Goal: Task Accomplishment & Management: Complete application form

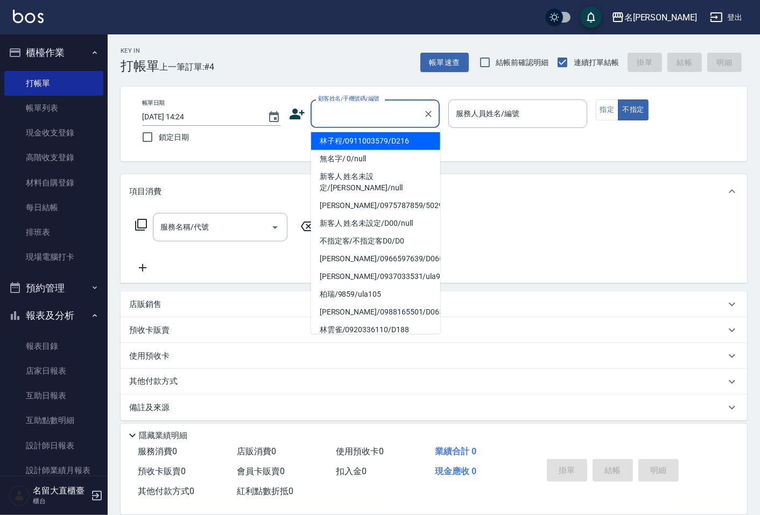
click at [391, 114] on input "顧客姓名/手機號碼/編號" at bounding box center [366, 113] width 103 height 19
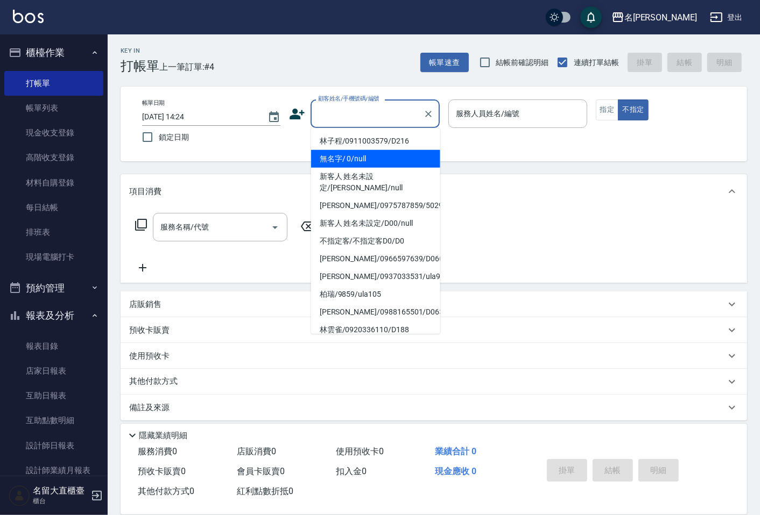
click at [346, 154] on li "無名字/ 0/null" at bounding box center [375, 159] width 129 height 18
type input "無名字/ 0/null"
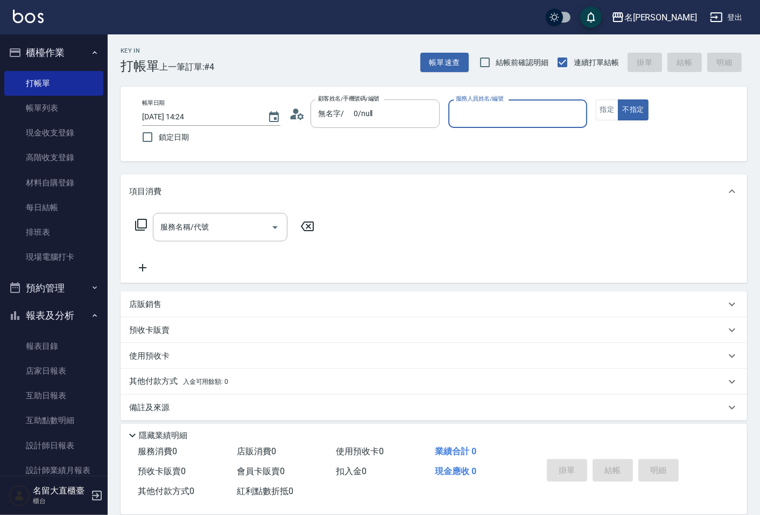
click at [465, 108] on input "服務人員姓名/編號" at bounding box center [517, 113] width 129 height 19
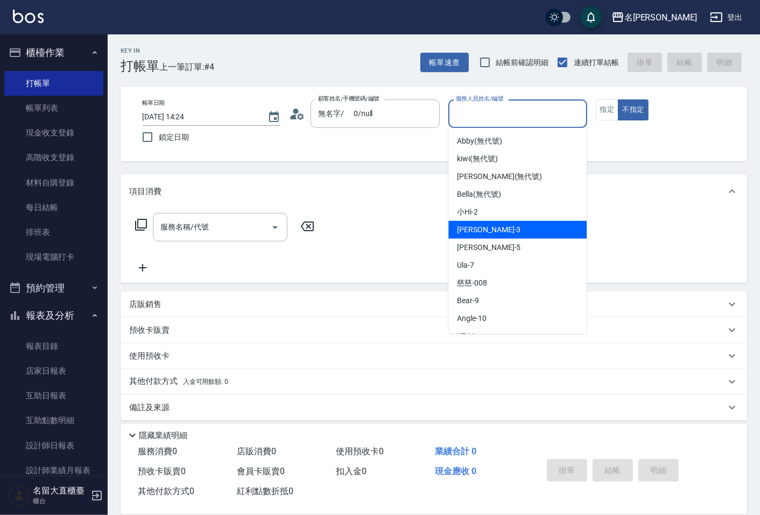
scroll to position [119, 0]
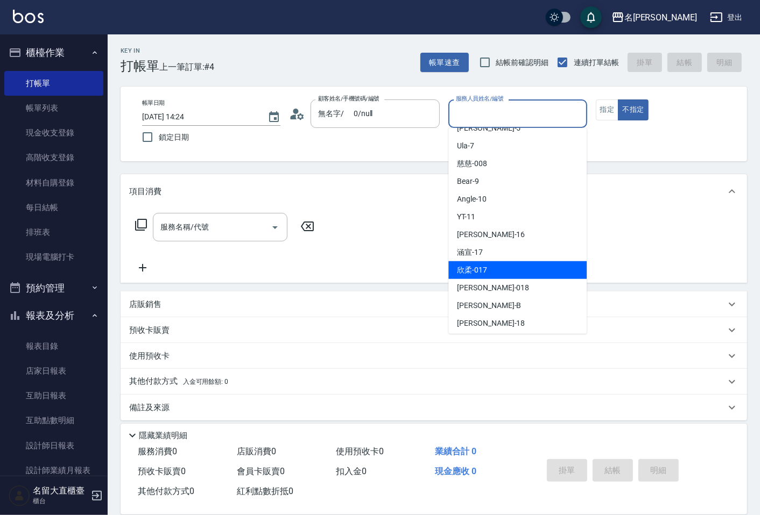
click at [492, 264] on div "欣柔 -017" at bounding box center [517, 270] width 138 height 18
type input "欣柔-017"
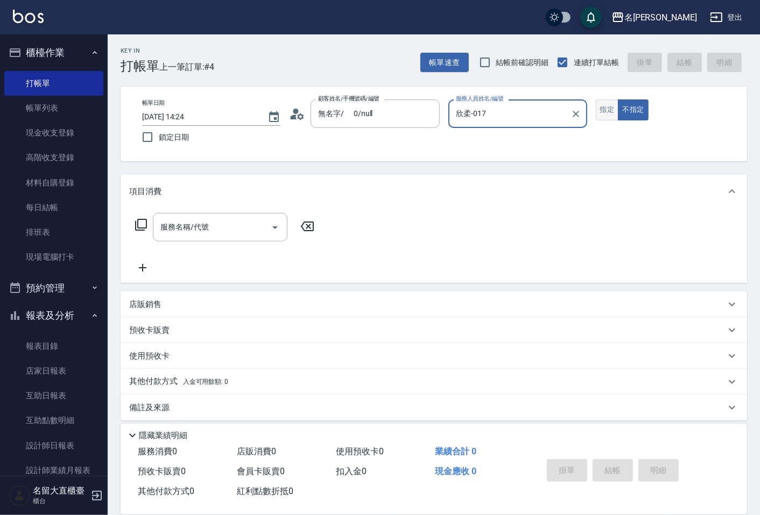
click at [605, 111] on button "指定" at bounding box center [607, 110] width 23 height 21
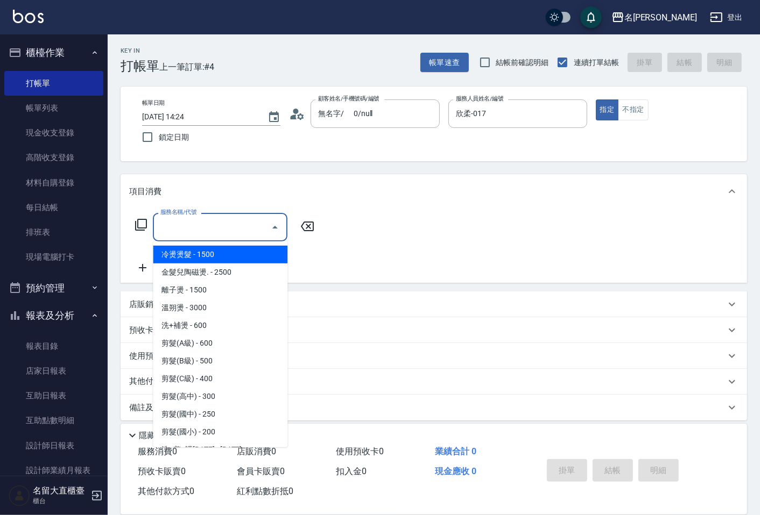
click at [233, 229] on input "服務名稱/代號" at bounding box center [212, 227] width 109 height 19
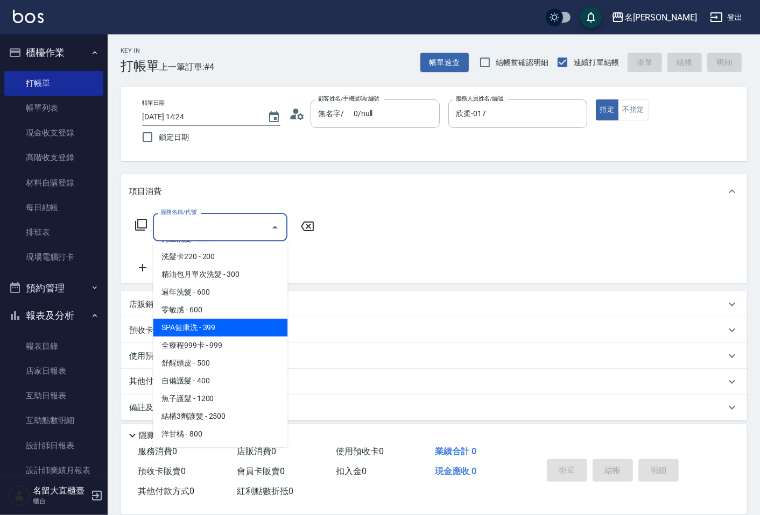
scroll to position [418, 0]
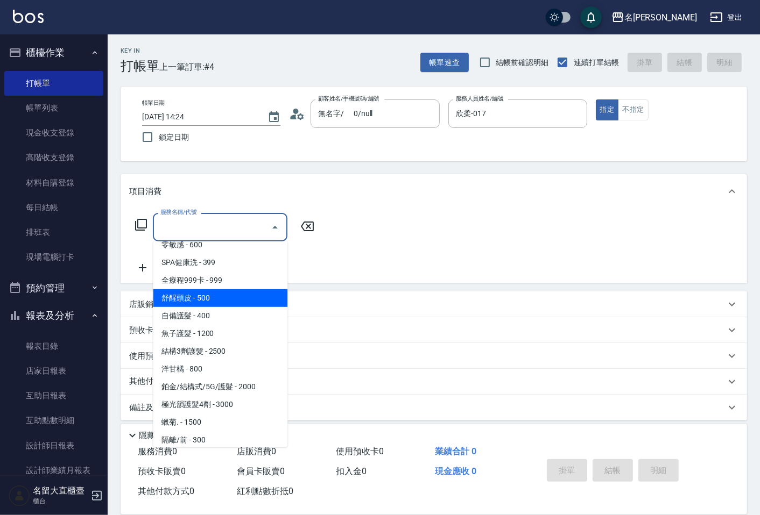
click at [183, 299] on span "舒醒頭皮 - 500" at bounding box center [220, 298] width 134 height 18
type input "舒醒頭皮(517)"
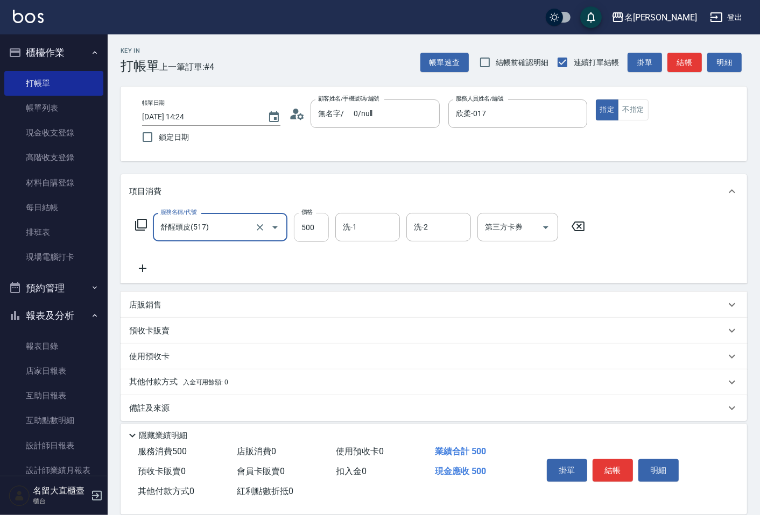
click at [310, 230] on input "500" at bounding box center [311, 227] width 35 height 29
type input "600"
click at [141, 271] on icon at bounding box center [142, 268] width 27 height 13
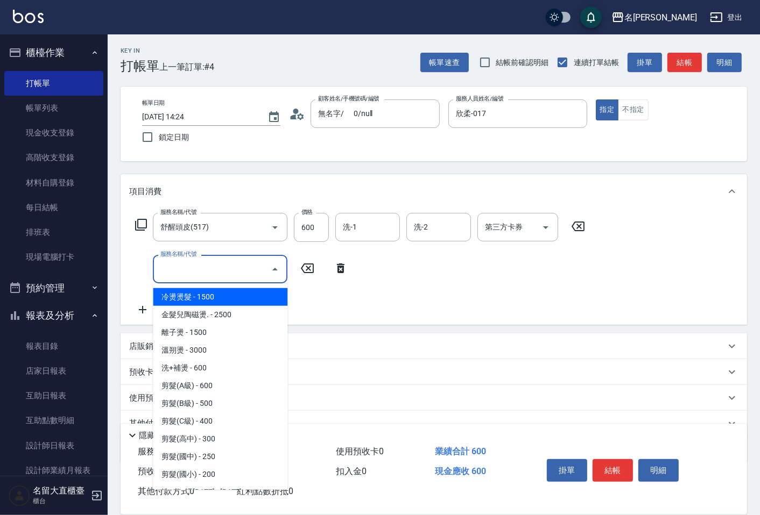
click at [169, 265] on input "服務名稱/代號" at bounding box center [212, 269] width 109 height 19
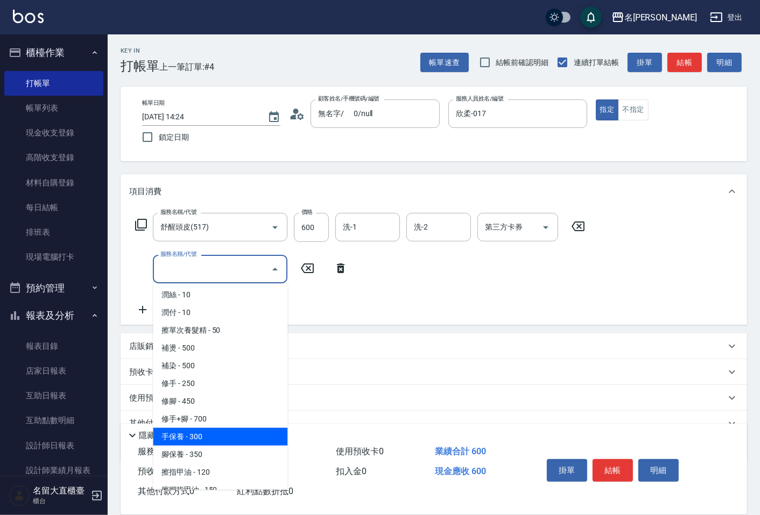
scroll to position [956, 0]
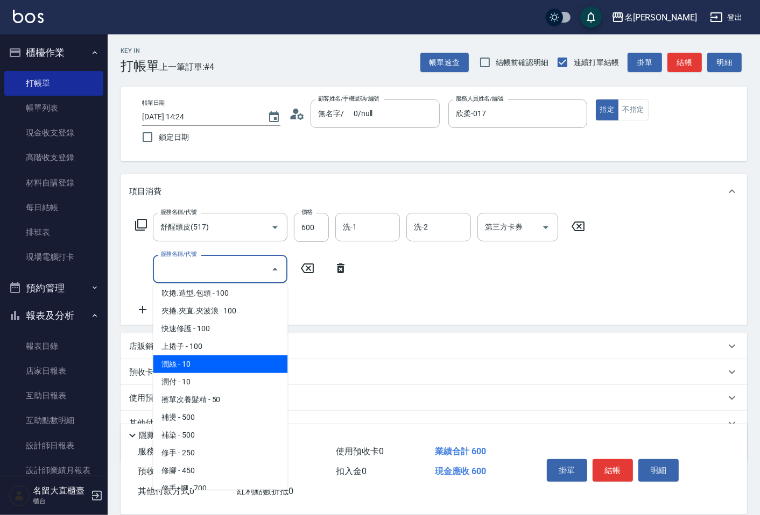
click at [186, 358] on span "潤絲 - 10" at bounding box center [220, 365] width 134 height 18
type input "潤絲(802)"
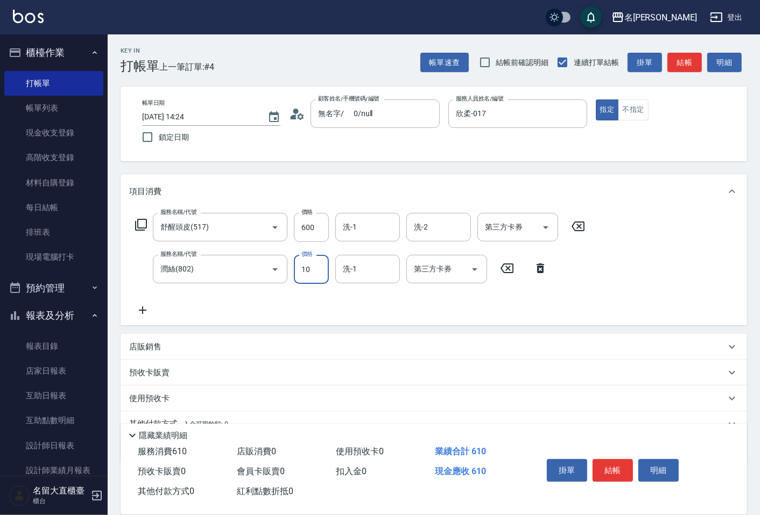
click at [311, 277] on input "10" at bounding box center [311, 269] width 35 height 29
type input "20"
click at [597, 469] on button "結帳" at bounding box center [612, 470] width 40 height 23
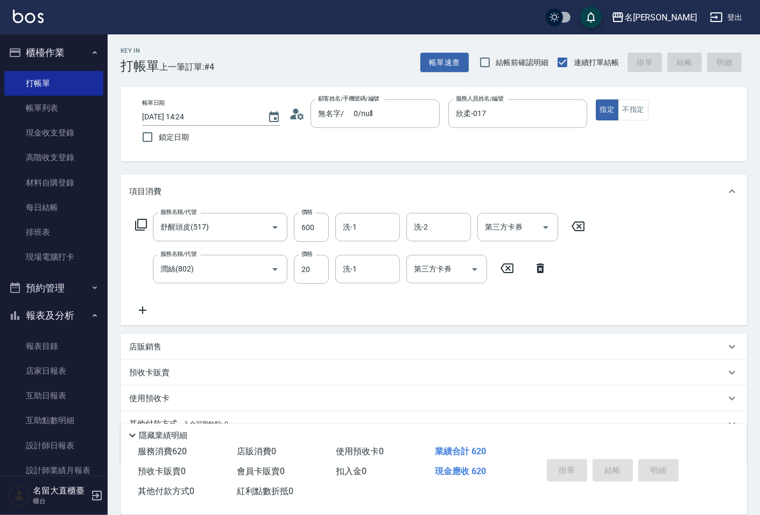
type input "[DATE] 14:59"
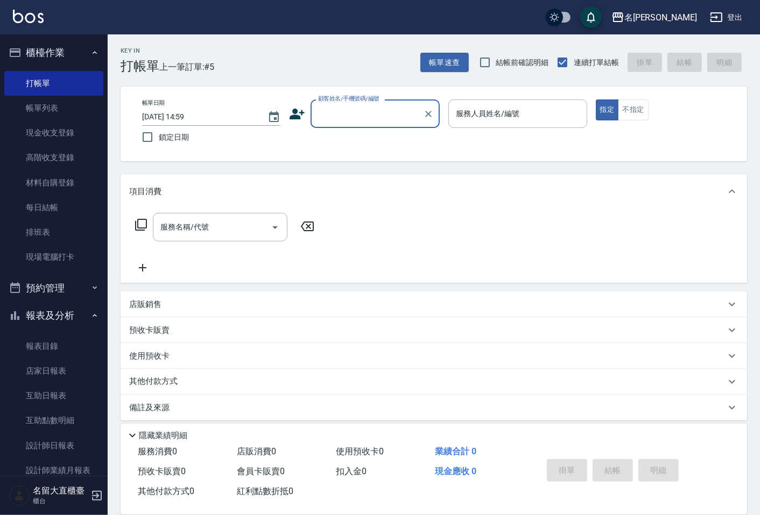
drag, startPoint x: 597, startPoint y: 469, endPoint x: 593, endPoint y: 465, distance: 5.7
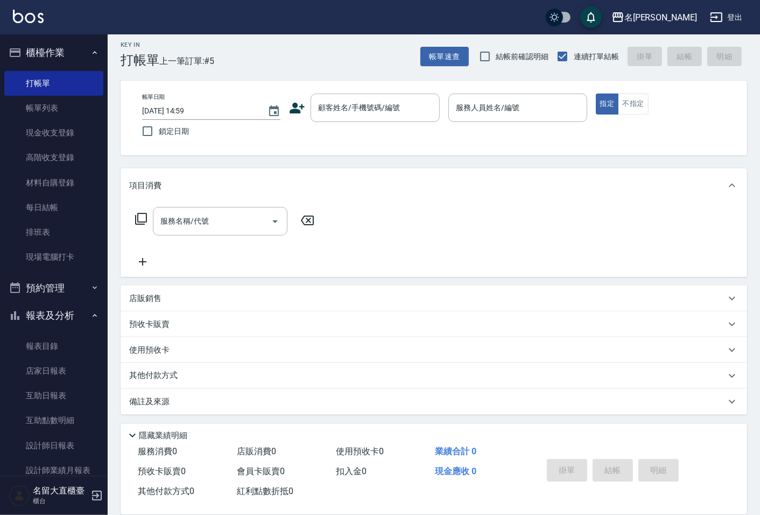
scroll to position [7, 0]
click at [364, 106] on input "顧客姓名/手機號碼/編號" at bounding box center [366, 106] width 103 height 19
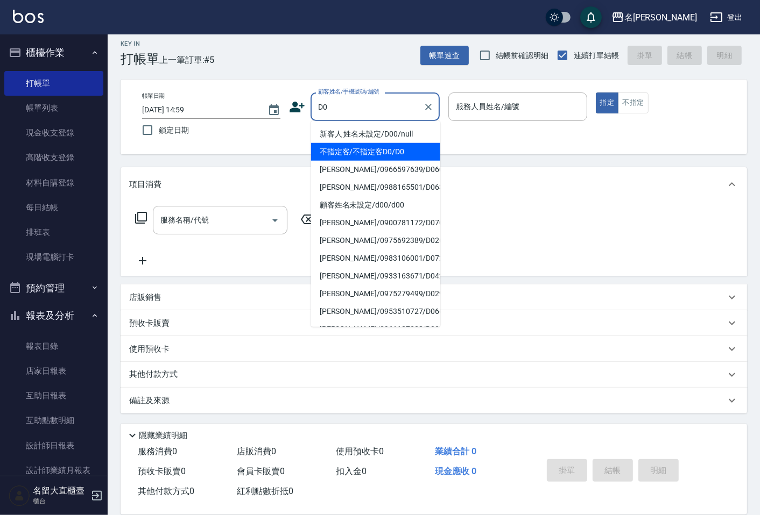
type input "不指定客/不指定客D0/D0"
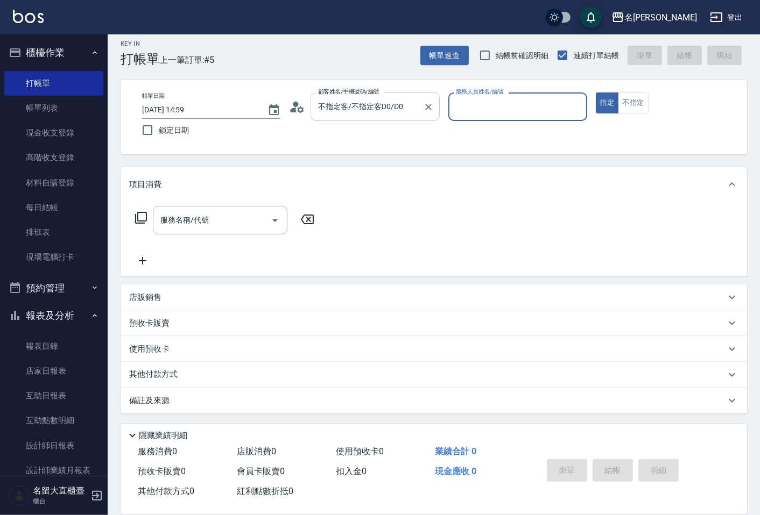
type input "[PERSON_NAME]3"
click at [596, 93] on button "指定" at bounding box center [607, 103] width 23 height 21
type button "true"
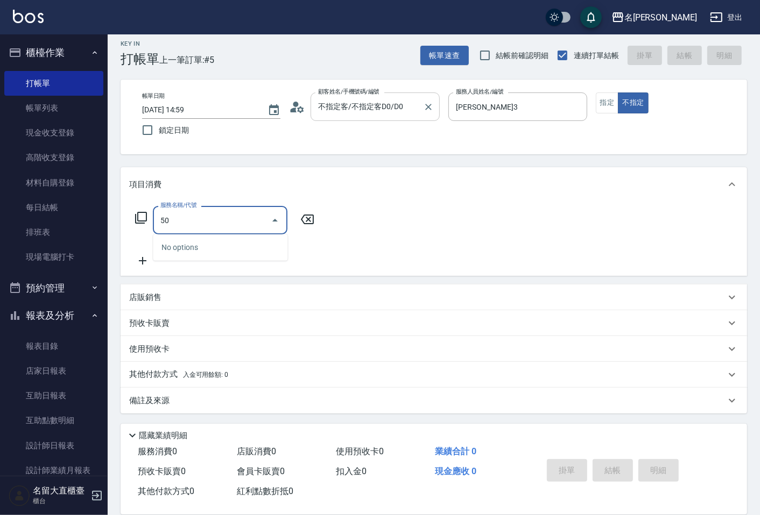
type input "5"
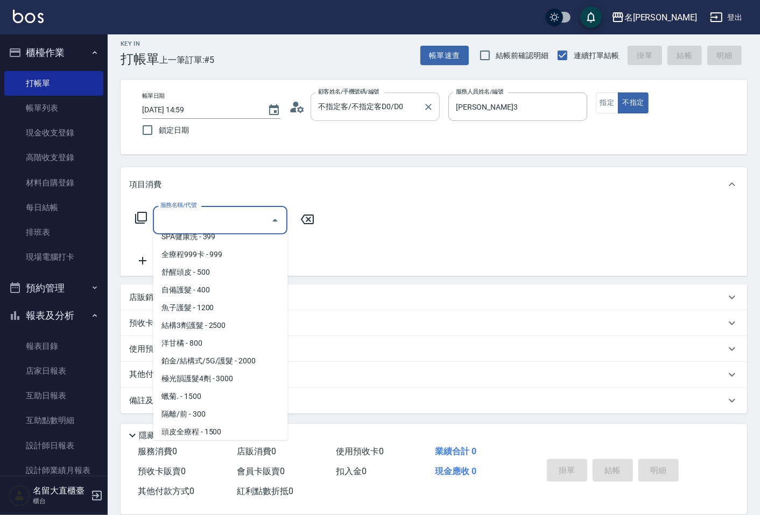
scroll to position [454, 0]
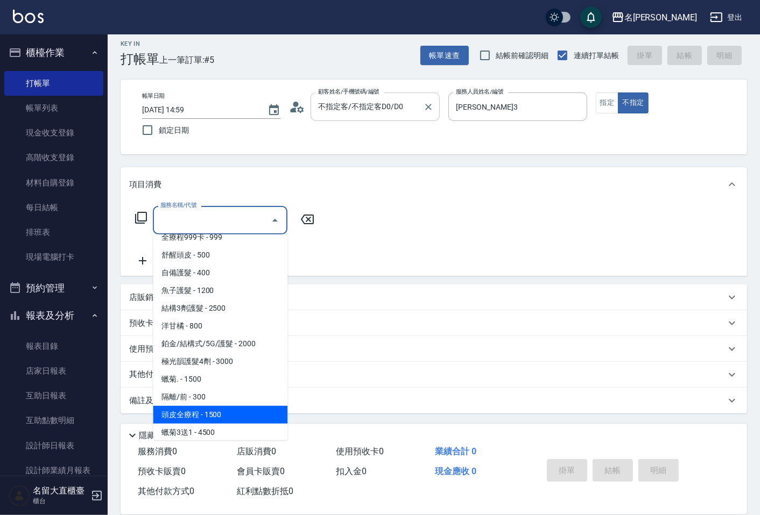
type input "頭皮全療程(609)"
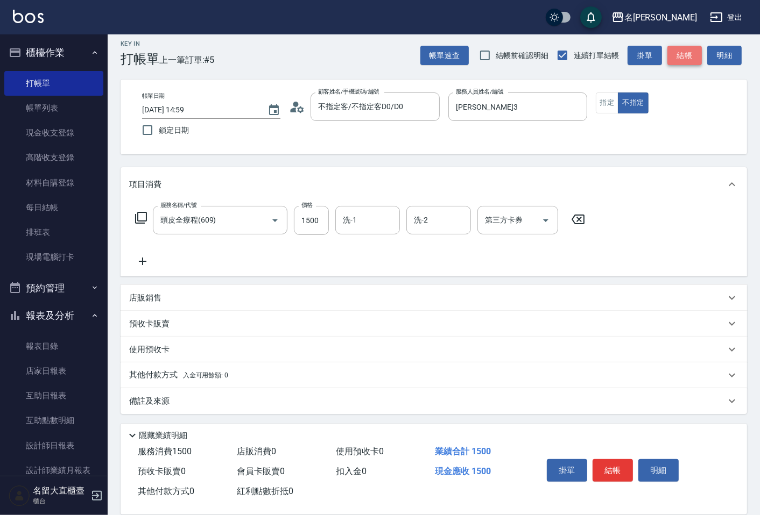
click at [687, 53] on button "結帳" at bounding box center [684, 56] width 34 height 20
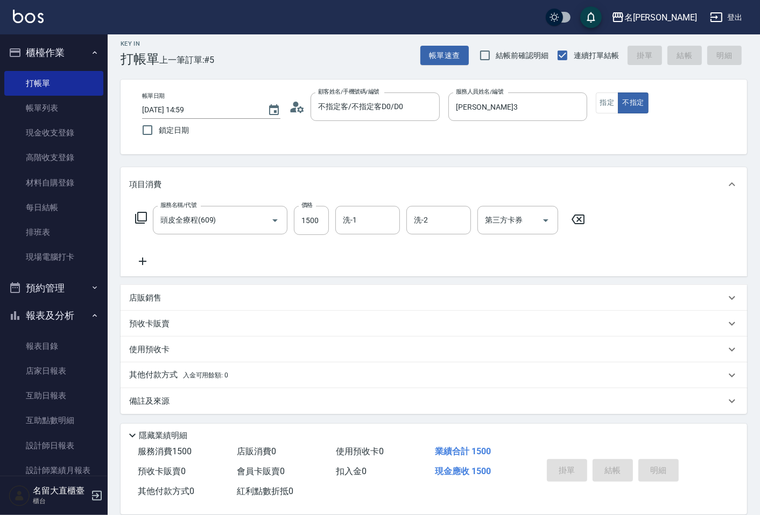
type input "[DATE] 15:48"
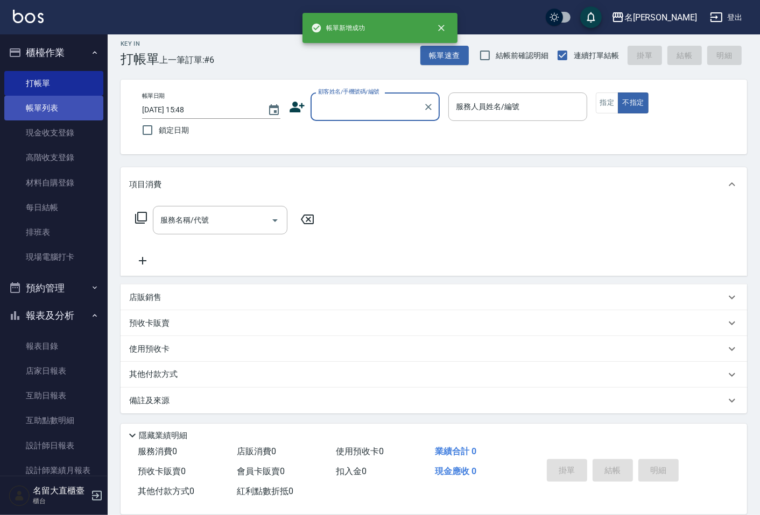
click at [40, 106] on link "帳單列表" at bounding box center [53, 108] width 99 height 25
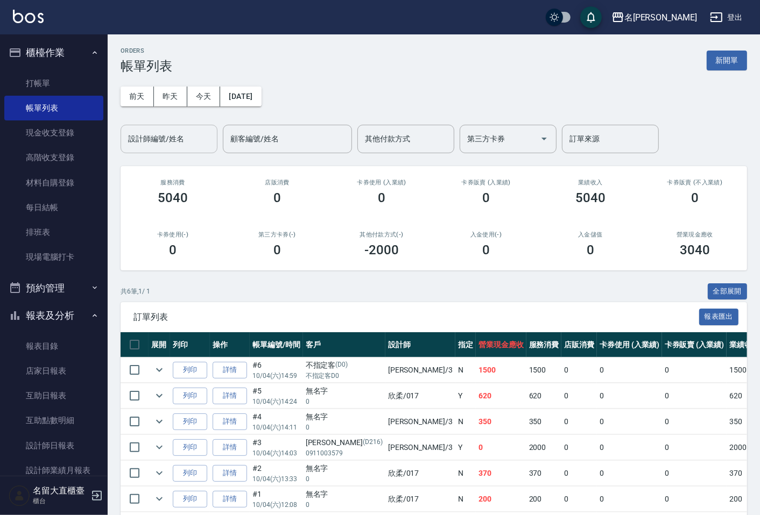
click at [166, 132] on input "設計師編號/姓名" at bounding box center [168, 139] width 87 height 19
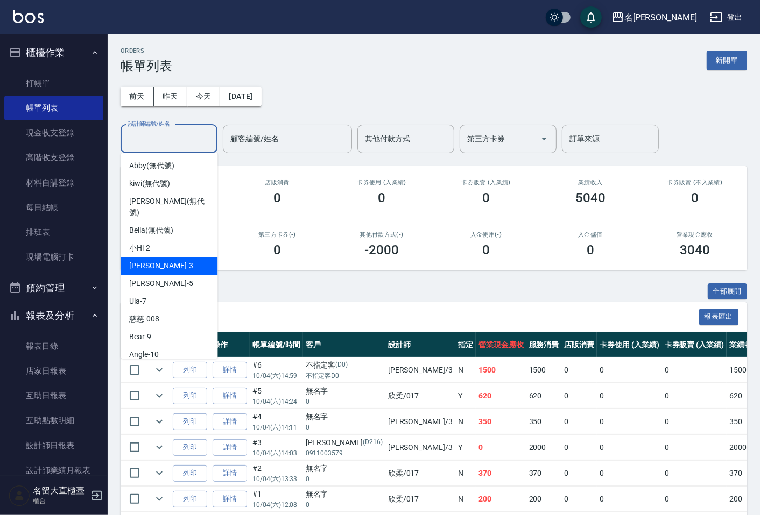
click at [149, 260] on span "[PERSON_NAME]3" at bounding box center [160, 265] width 63 height 11
type input "[PERSON_NAME]3"
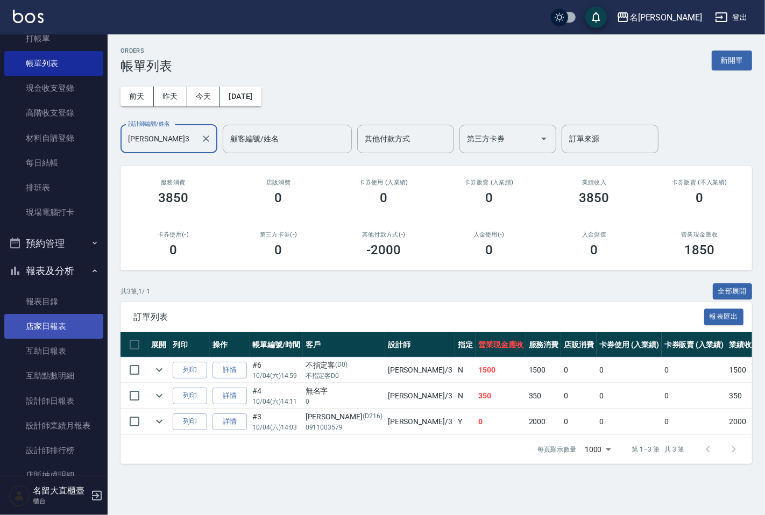
scroll to position [119, 0]
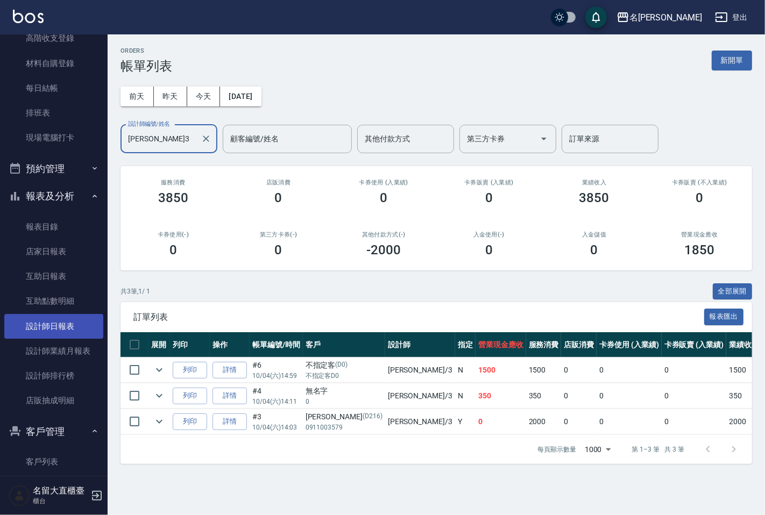
click at [47, 322] on link "設計師日報表" at bounding box center [53, 326] width 99 height 25
